Goal: Task Accomplishment & Management: Manage account settings

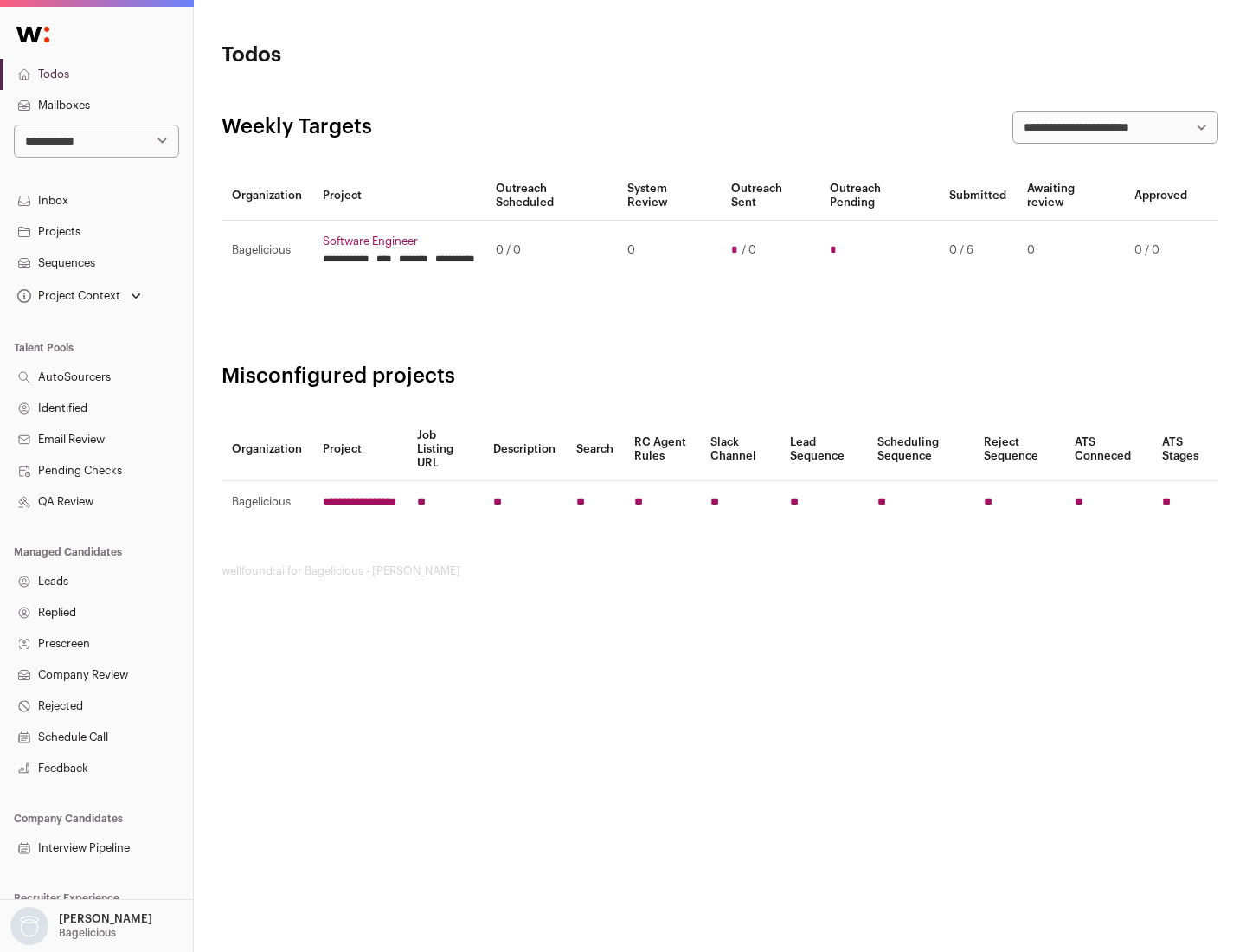
click at [96, 231] on link "Projects" at bounding box center [96, 232] width 193 height 31
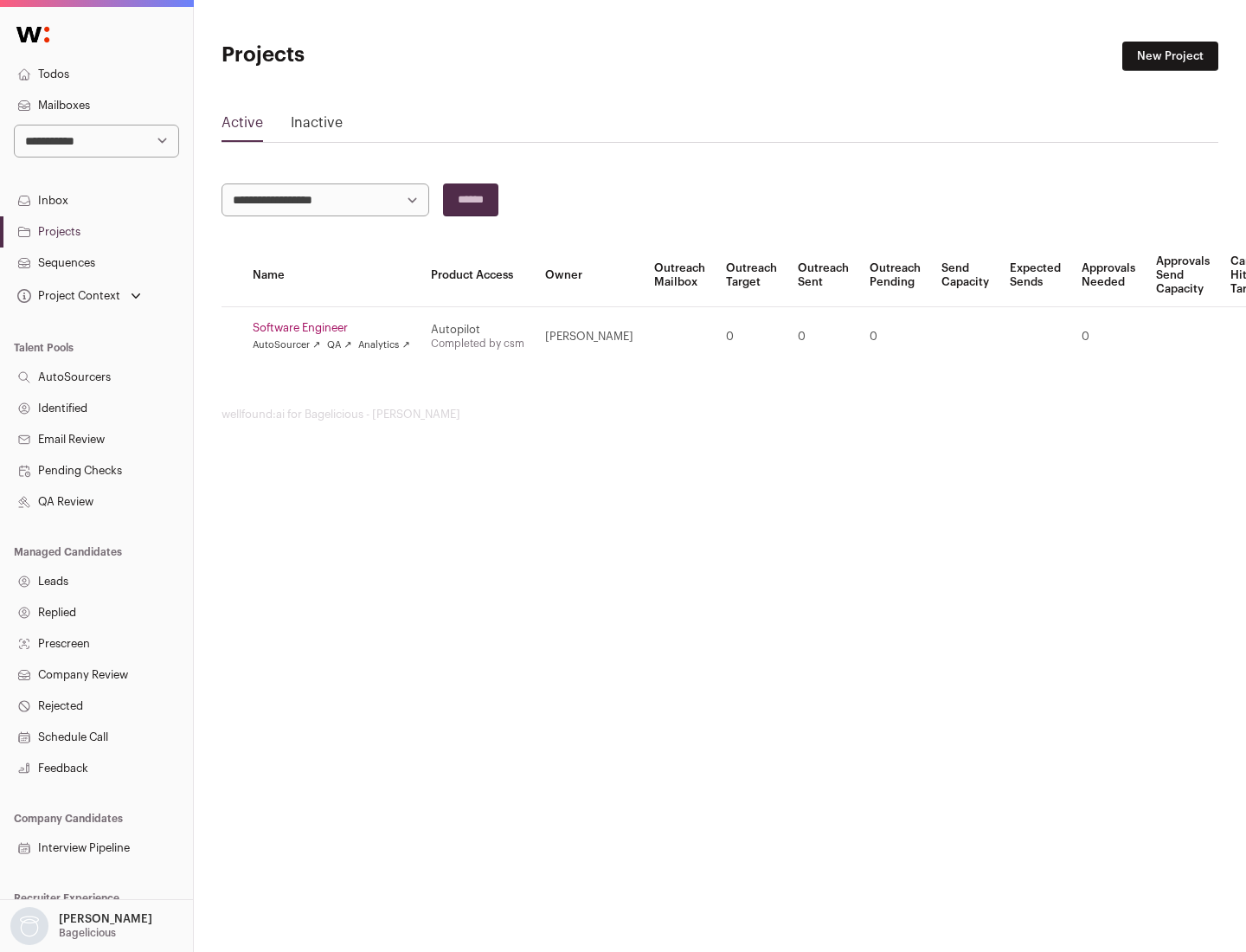
click at [337, 328] on link "Software Engineer" at bounding box center [330, 328] width 157 height 14
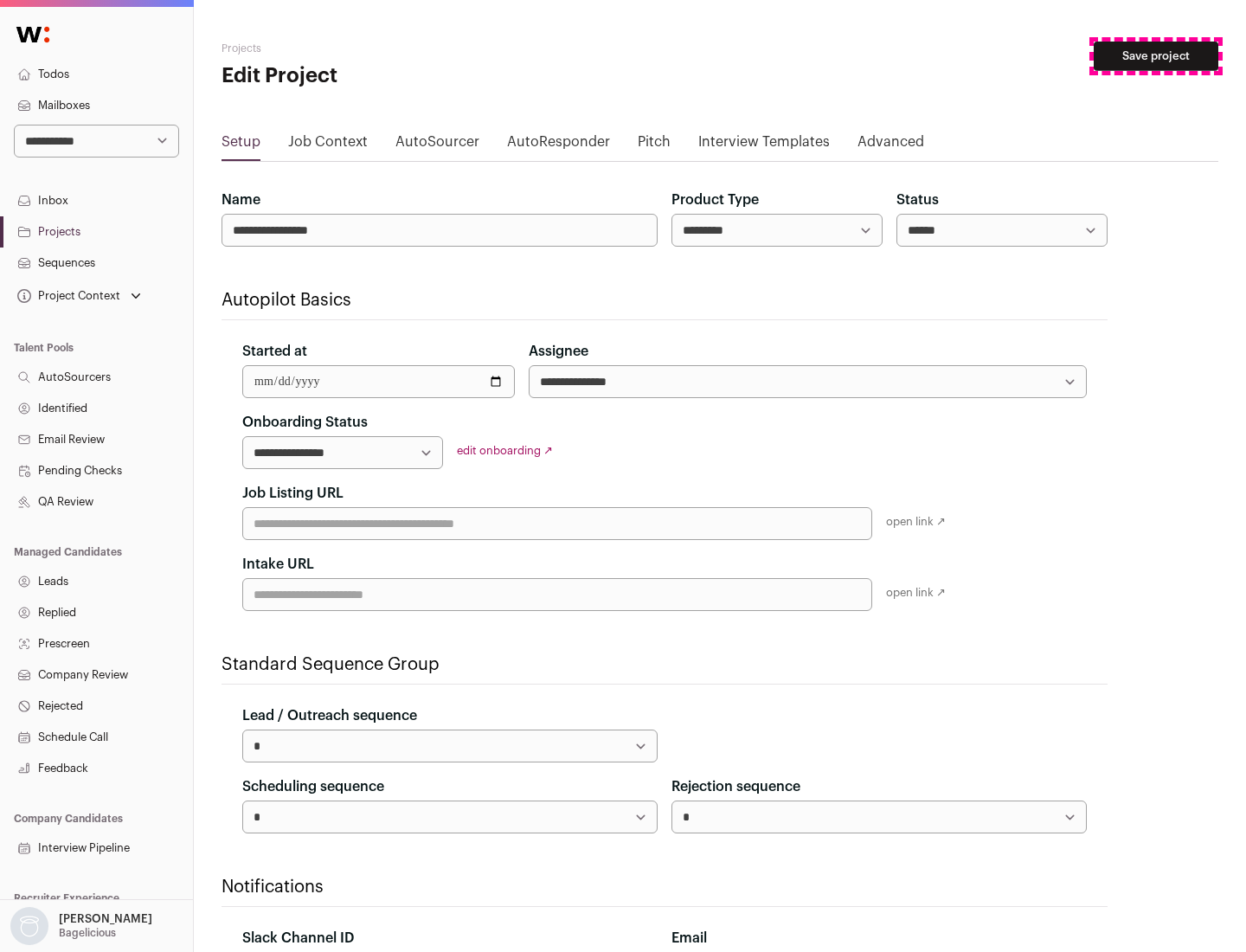
click at [1156, 56] on button "Save project" at bounding box center [1155, 56] width 124 height 29
